Goal: Find specific page/section: Locate a particular part of the current website

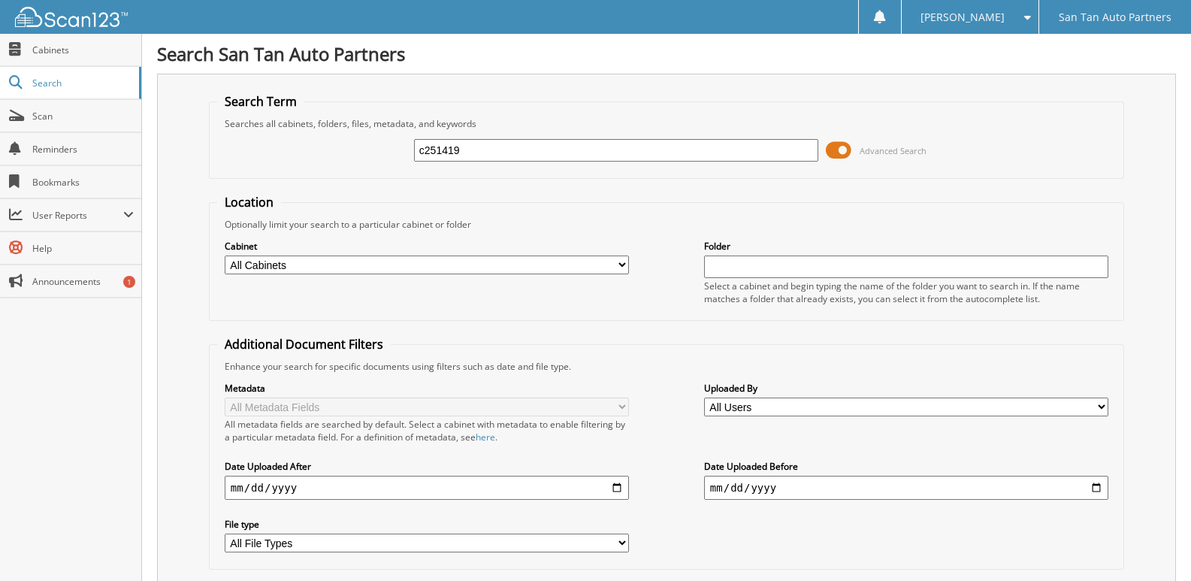
type input "c251419"
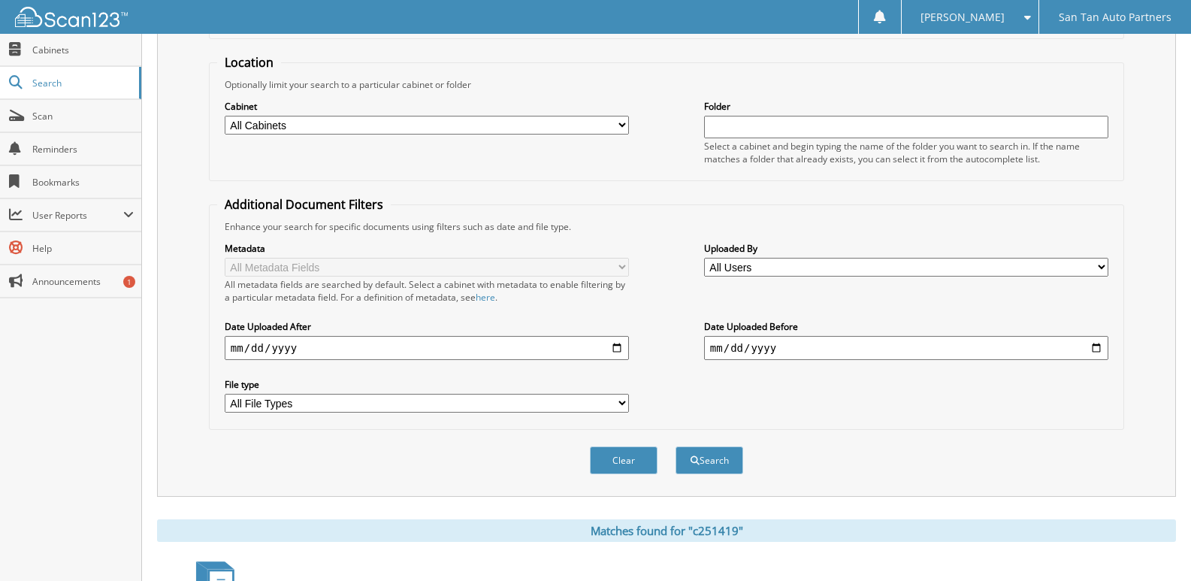
scroll to position [259, 0]
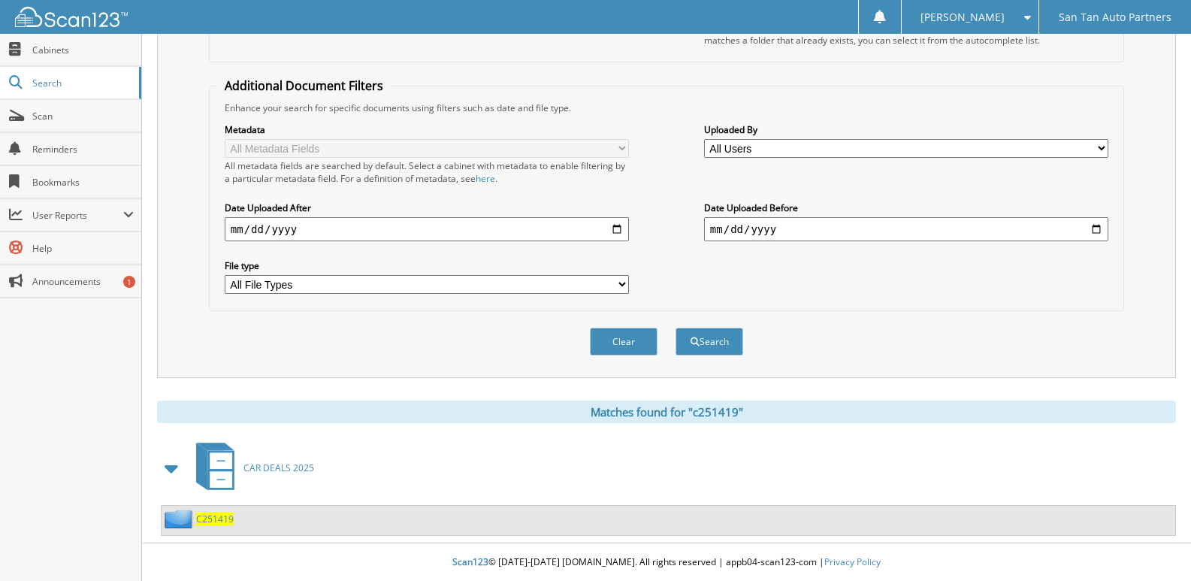
click at [206, 525] on div "C251419" at bounding box center [197, 518] width 72 height 19
click at [224, 520] on span "C251419" at bounding box center [215, 518] width 38 height 13
